Goal: Information Seeking & Learning: Learn about a topic

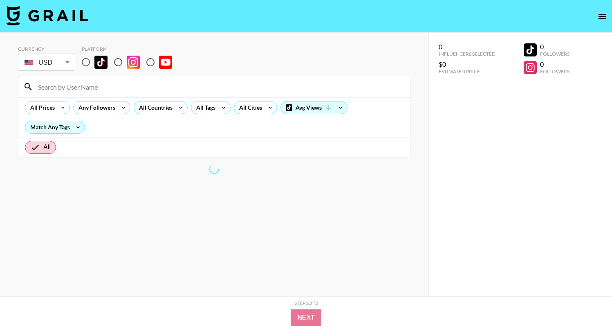
click at [84, 63] on input "radio" at bounding box center [85, 62] width 17 height 17
radio input "true"
click at [220, 108] on icon at bounding box center [223, 107] width 13 height 12
click at [159, 108] on div at bounding box center [306, 164] width 612 height 329
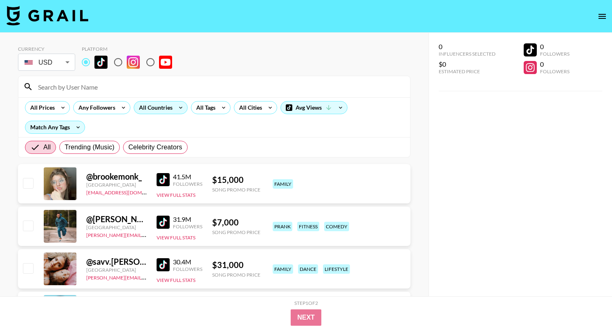
click at [159, 108] on div "All Countries" at bounding box center [154, 107] width 40 height 12
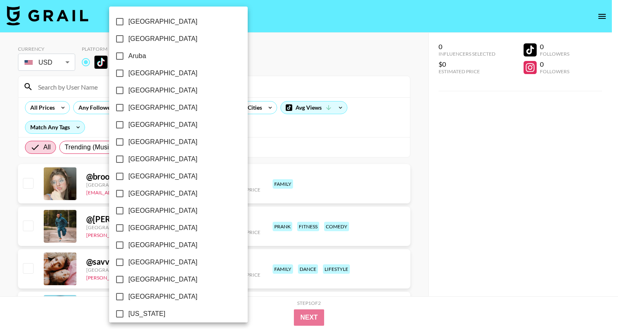
click at [119, 157] on input "[GEOGRAPHIC_DATA]" at bounding box center [119, 158] width 17 height 17
checkbox input "true"
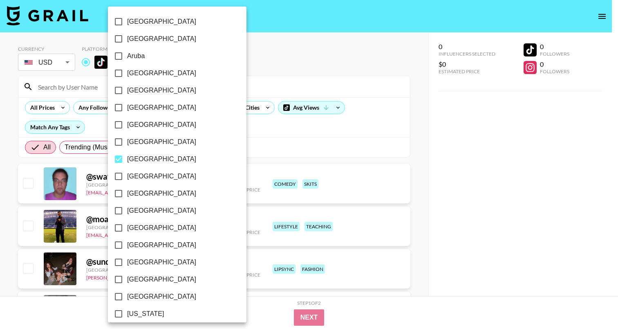
click at [121, 73] on input "[GEOGRAPHIC_DATA]" at bounding box center [118, 73] width 17 height 17
checkbox input "true"
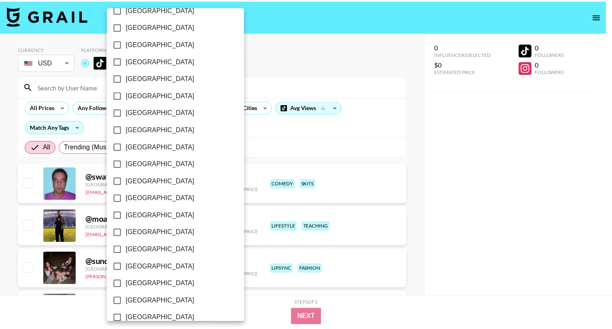
scroll to position [625, 0]
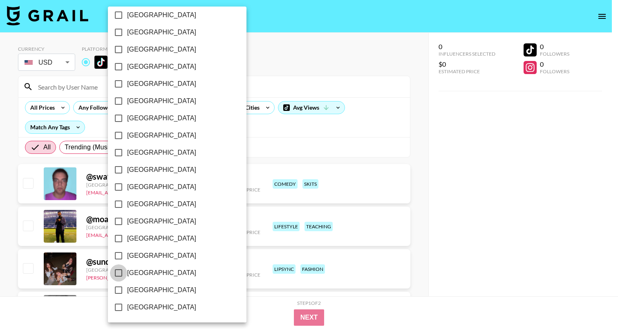
click at [122, 272] on input "[GEOGRAPHIC_DATA]" at bounding box center [118, 272] width 17 height 17
checkbox input "true"
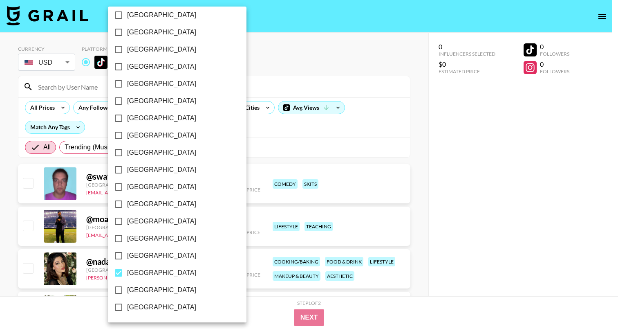
click at [224, 146] on div at bounding box center [309, 164] width 618 height 329
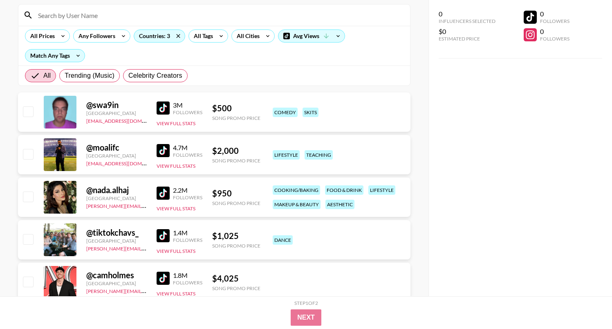
scroll to position [76, 0]
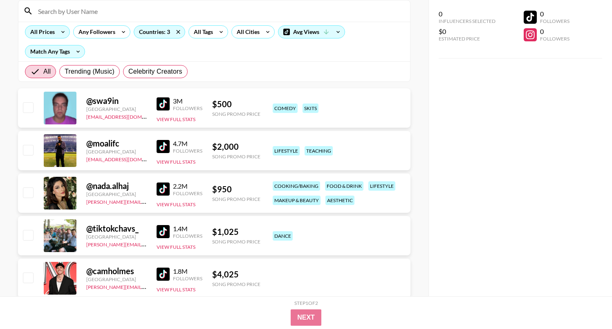
click at [64, 34] on icon at bounding box center [62, 32] width 13 height 12
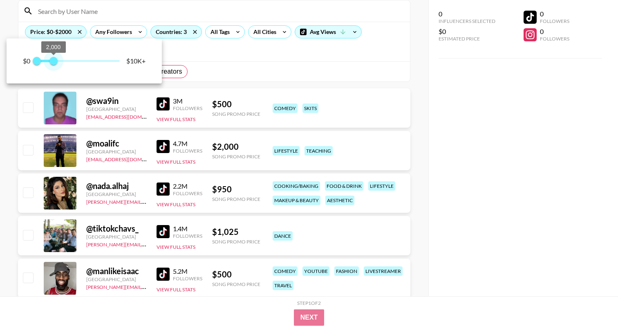
type input "1750"
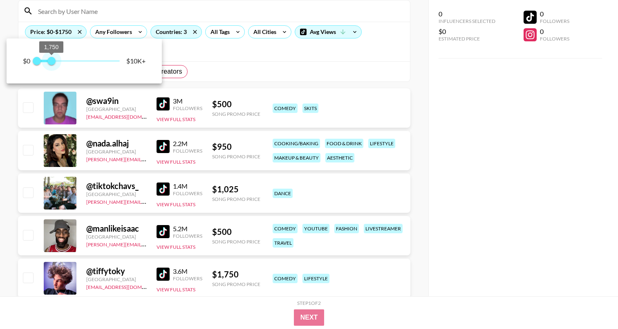
drag, startPoint x: 118, startPoint y: 64, endPoint x: 52, endPoint y: 67, distance: 65.9
click at [52, 65] on span "1,750" at bounding box center [51, 61] width 8 height 8
click at [8, 127] on div at bounding box center [309, 164] width 618 height 329
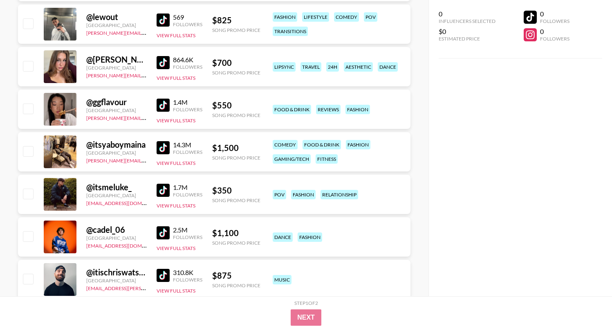
scroll to position [2373, 0]
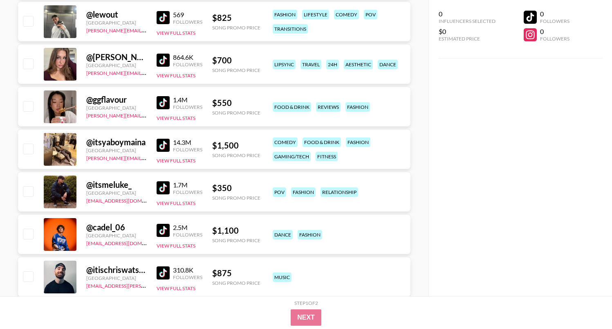
click at [165, 105] on img at bounding box center [163, 102] width 13 height 13
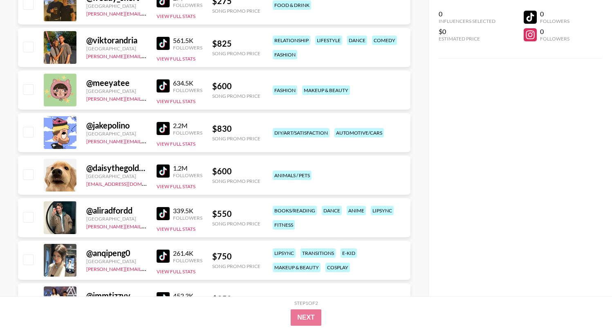
scroll to position [3328, 0]
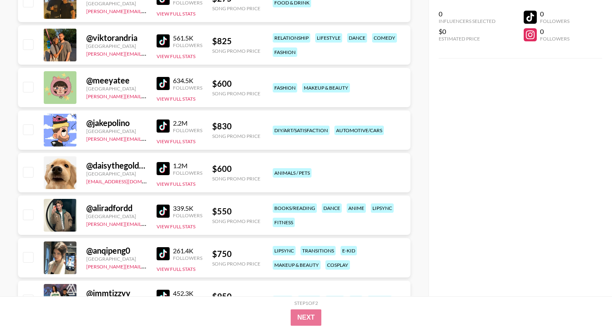
click at [160, 253] on img at bounding box center [163, 253] width 13 height 13
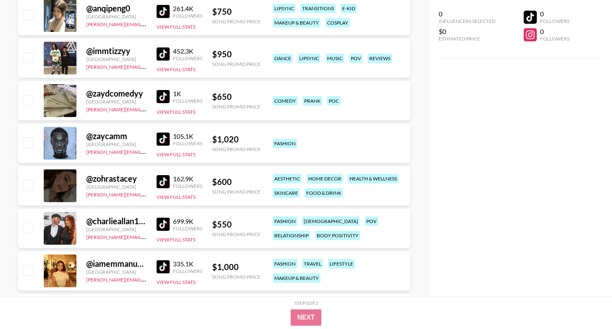
scroll to position [3571, 0]
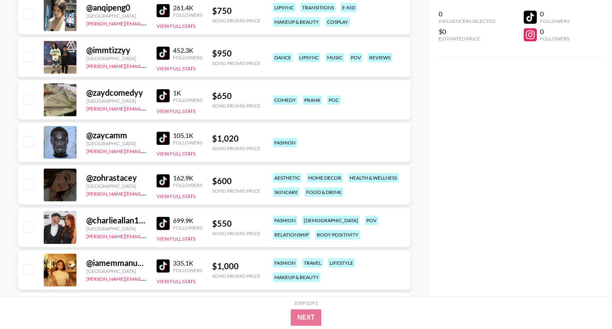
click at [161, 180] on img at bounding box center [163, 180] width 13 height 13
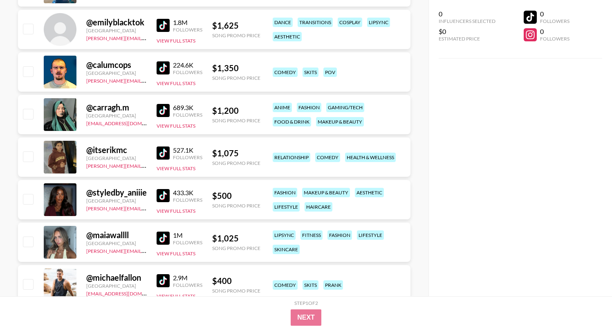
scroll to position [4072, 0]
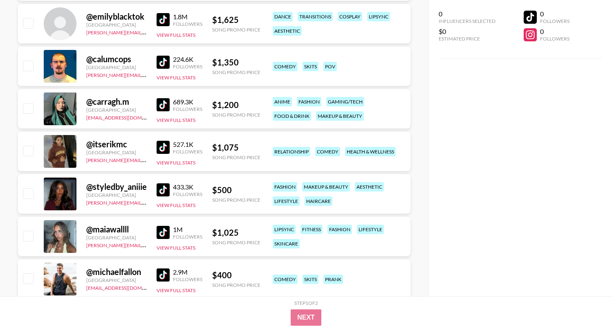
click at [165, 187] on img at bounding box center [163, 189] width 13 height 13
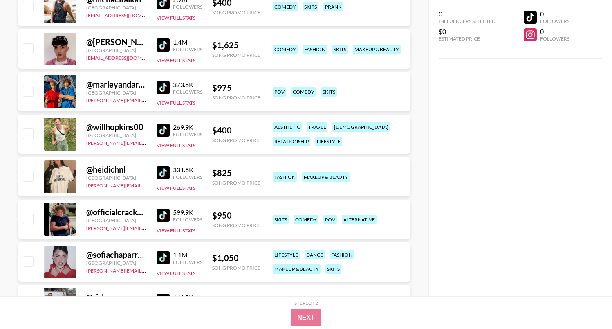
scroll to position [4347, 0]
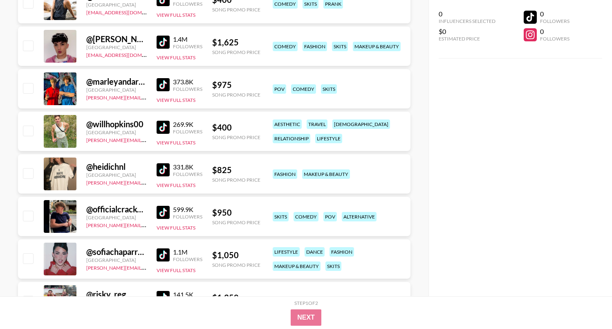
click at [163, 172] on img at bounding box center [163, 169] width 13 height 13
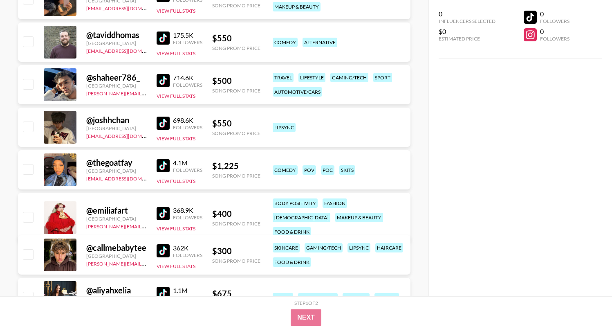
scroll to position [4862, 0]
click at [162, 165] on img at bounding box center [163, 165] width 13 height 13
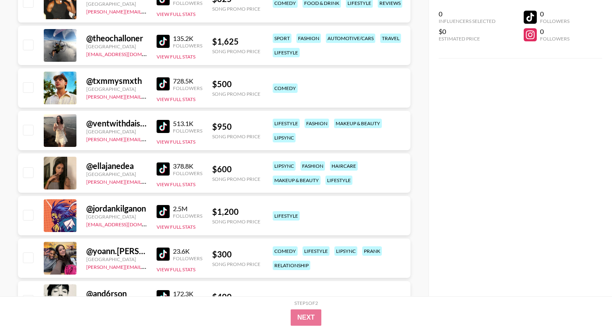
scroll to position [5200, 0]
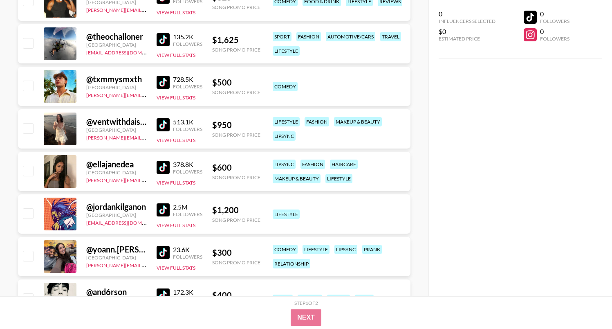
click at [158, 165] on img at bounding box center [163, 167] width 13 height 13
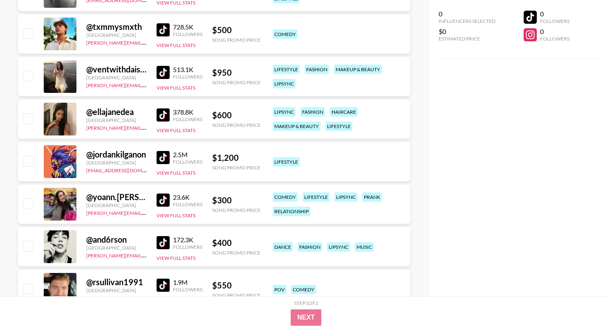
scroll to position [5256, 0]
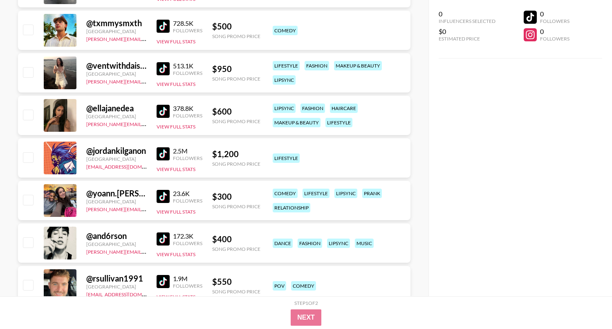
click at [168, 238] on img at bounding box center [163, 238] width 13 height 13
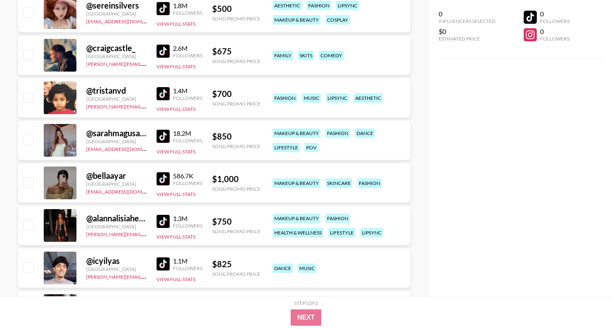
scroll to position [5661, 0]
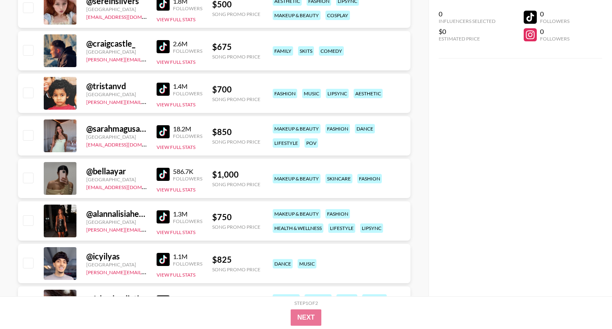
click at [162, 217] on img at bounding box center [163, 216] width 13 height 13
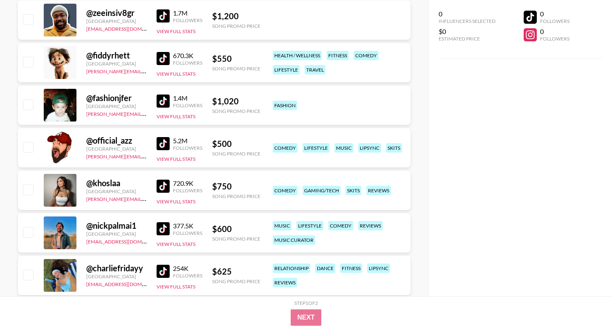
scroll to position [6203, 0]
